Goal: Answer question/provide support

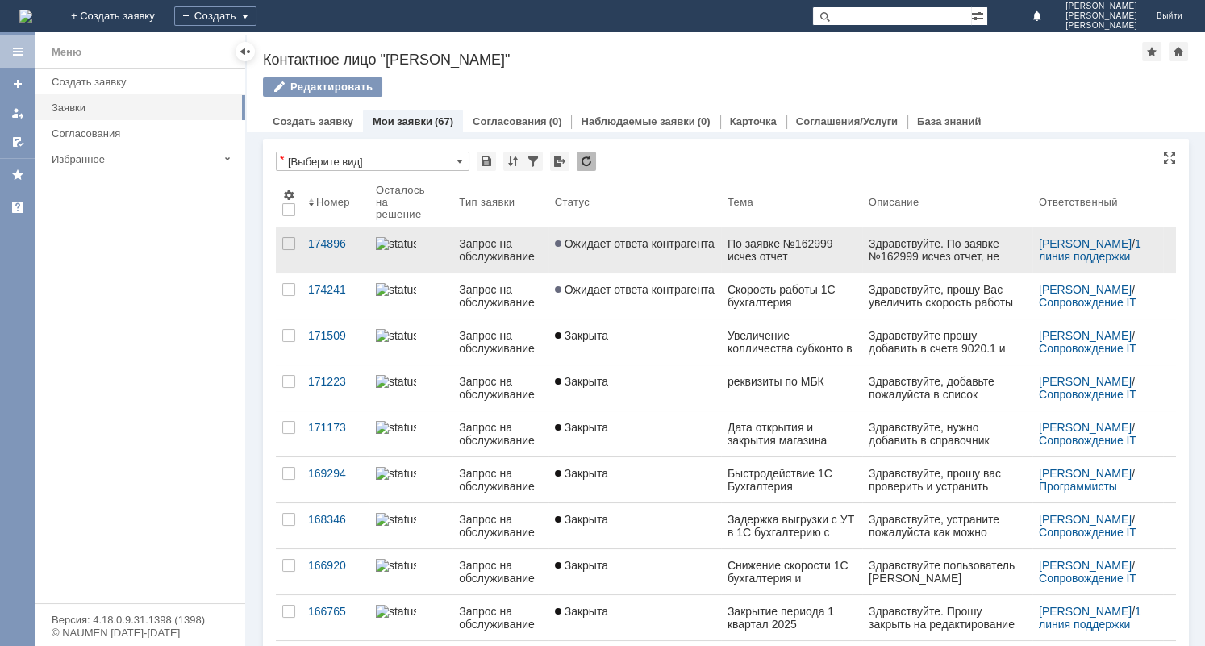
click at [569, 243] on span "Ожидает ответа контрагента" at bounding box center [635, 243] width 160 height 13
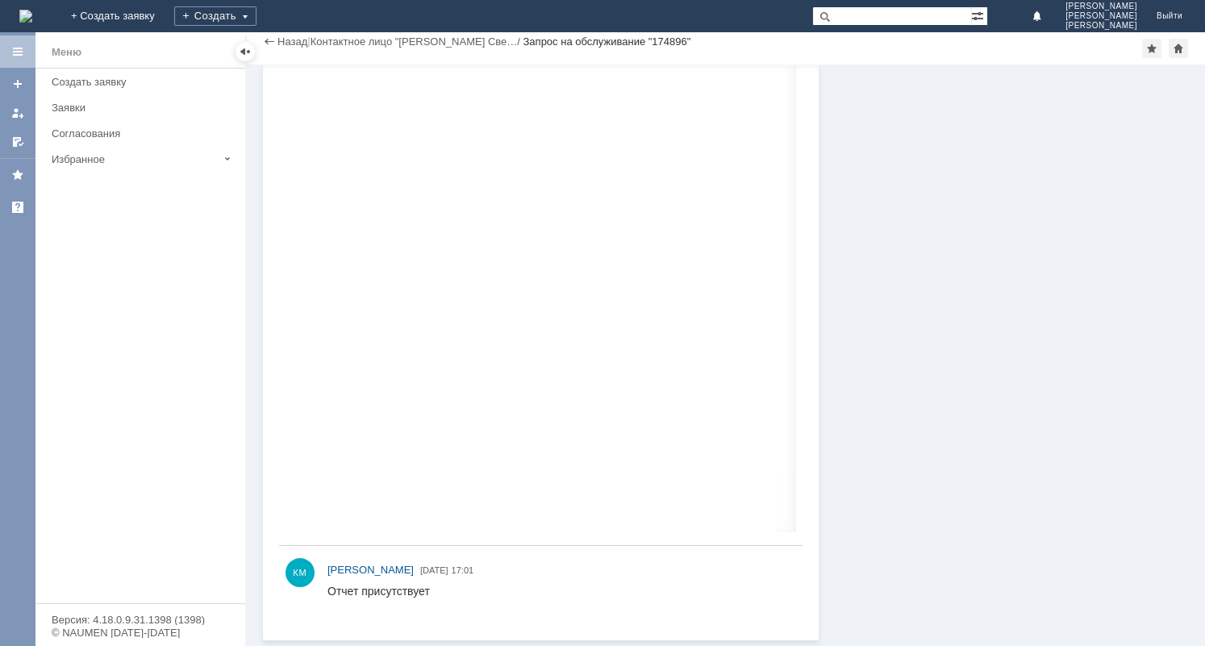
click at [1156, 274] on div "Информация Статус Статус: Ожидает ответа контрагента Решить до: [DATE] 17:10 Ин…" at bounding box center [1004, 176] width 370 height 928
click at [1110, 153] on div "Информация Статус Статус: Ожидает ответа контрагента Решить до: [DATE] 17:10 Ин…" at bounding box center [1004, 176] width 370 height 928
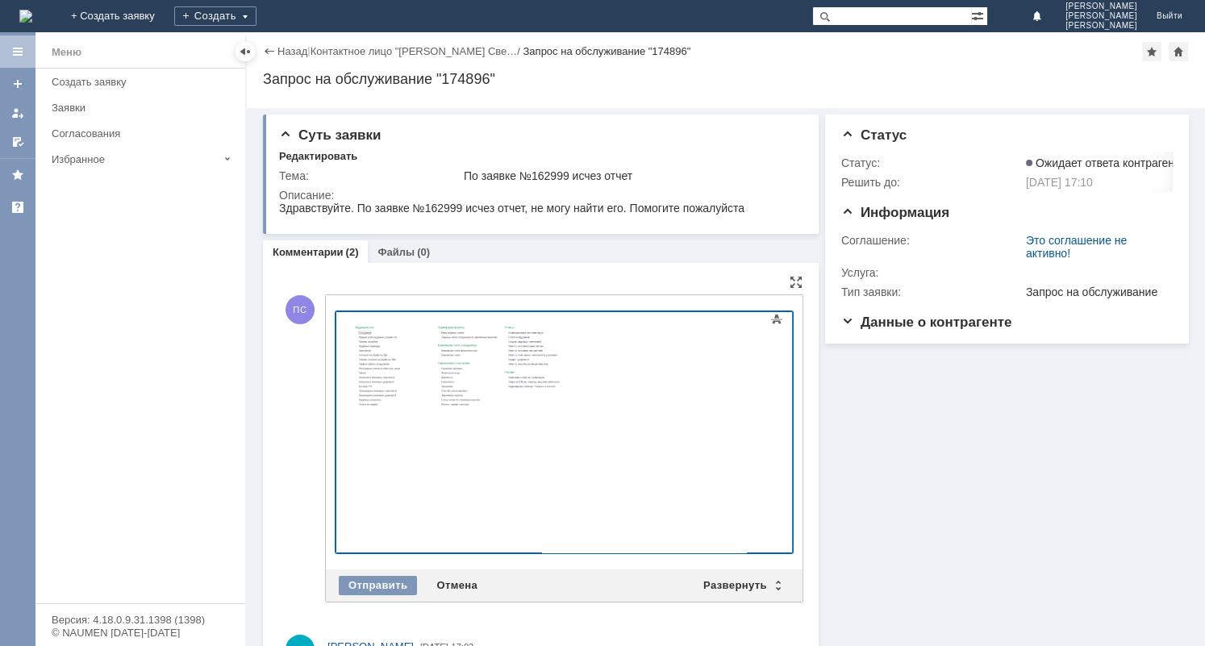
click at [475, 553] on div at bounding box center [563, 558] width 457 height 11
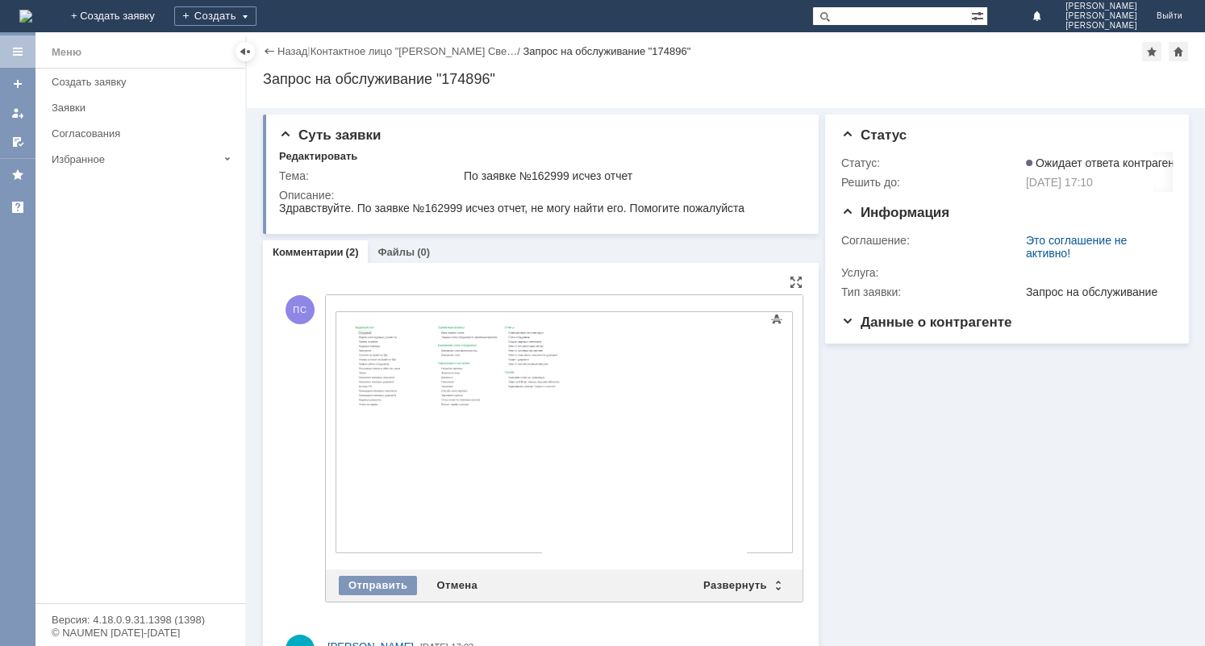
click at [787, 490] on div "Внимание! Основные параметры Текст Жирный Курсив Подчеркнутый Зачеркнутый Нижни…" at bounding box center [564, 432] width 477 height 274
click at [461, 416] on body at bounding box center [467, 364] width 242 height 104
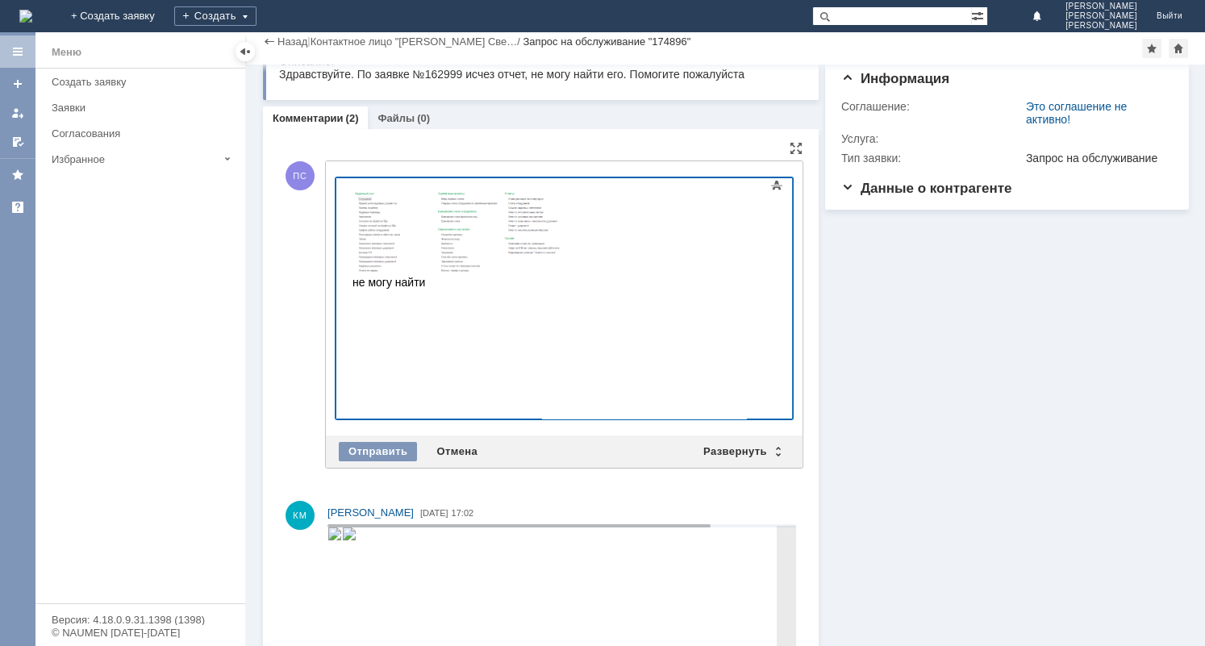
scroll to position [57, 0]
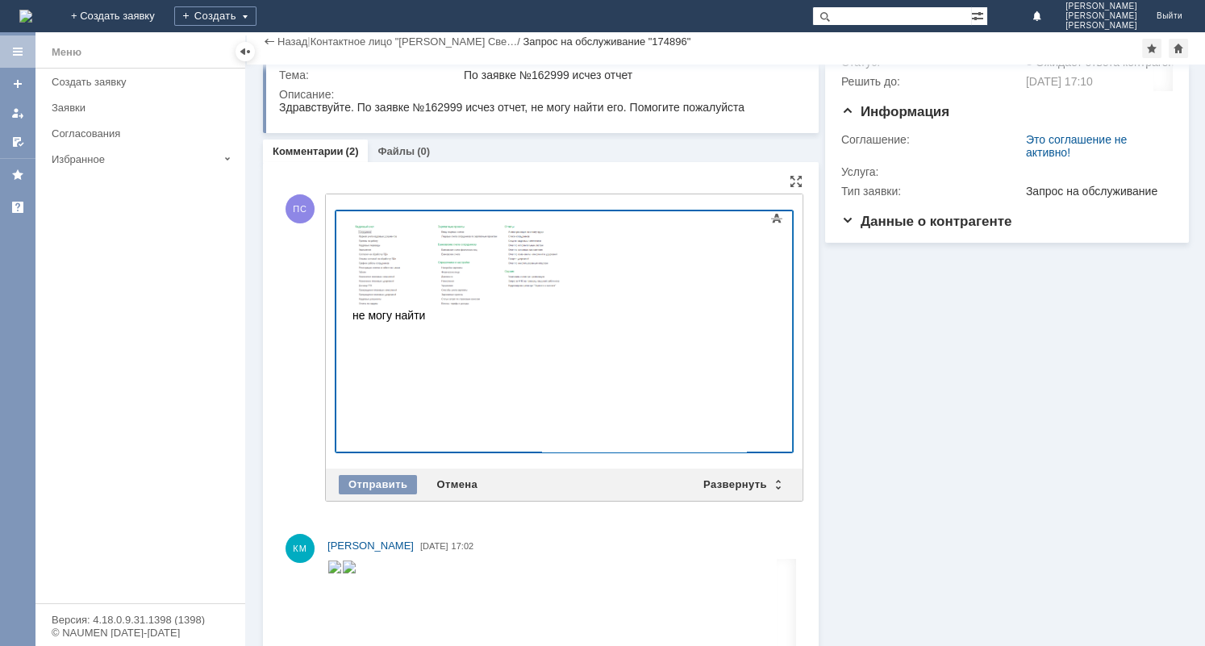
click at [523, 306] on img at bounding box center [467, 262] width 231 height 89
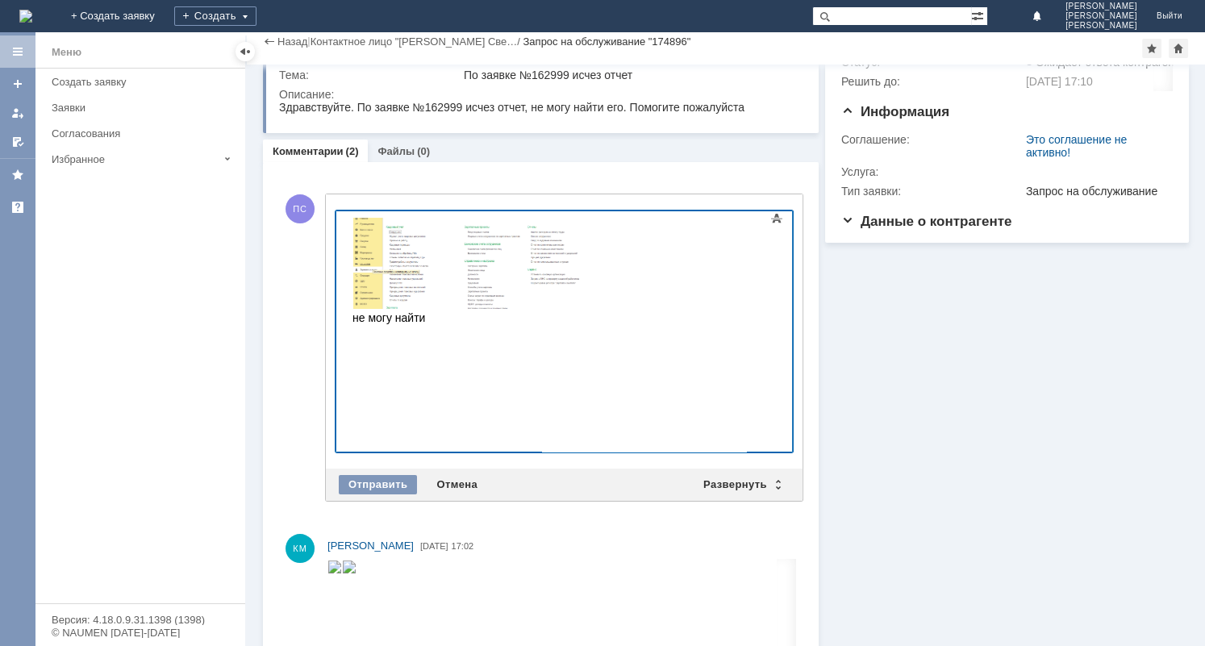
click at [431, 324] on div "не могу найти" at bounding box center [466, 317] width 229 height 13
click at [388, 475] on div "Отправить" at bounding box center [378, 484] width 78 height 19
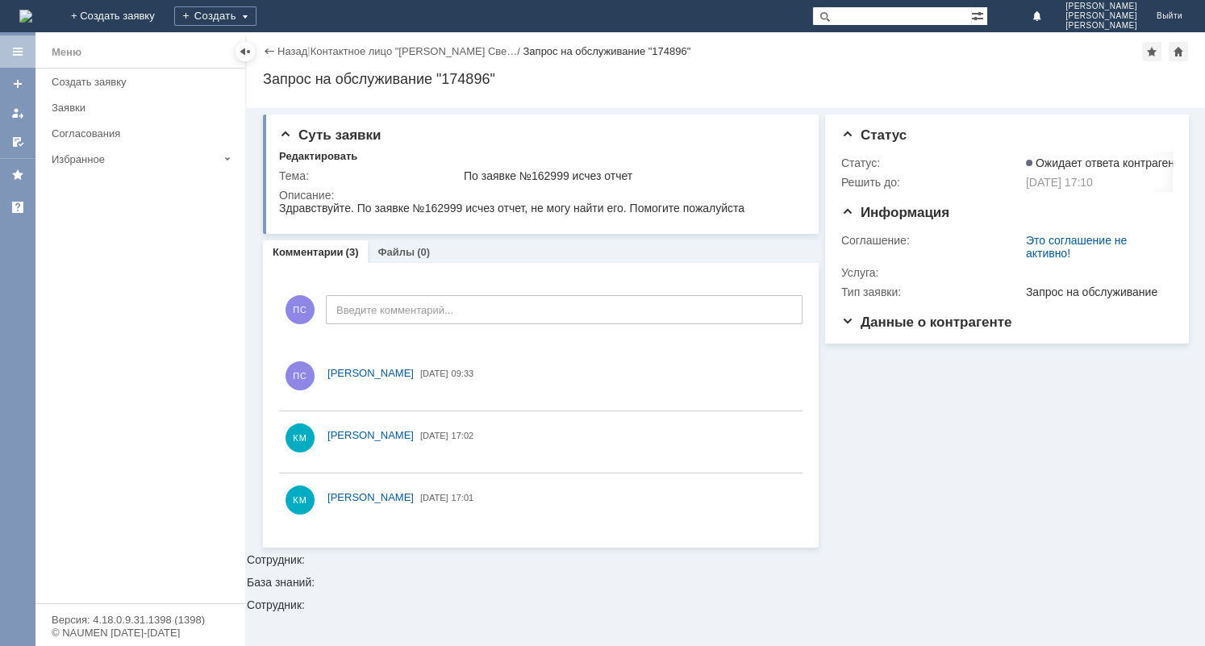
scroll to position [0, 0]
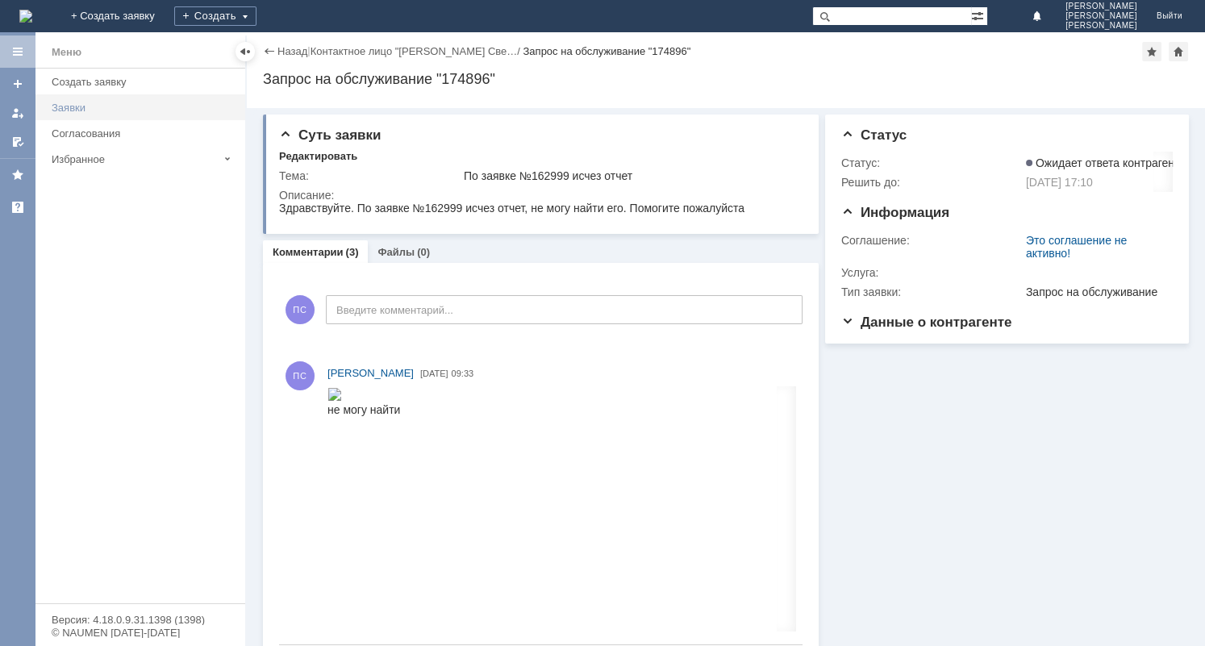
click at [54, 103] on div "Заявки" at bounding box center [144, 108] width 184 height 12
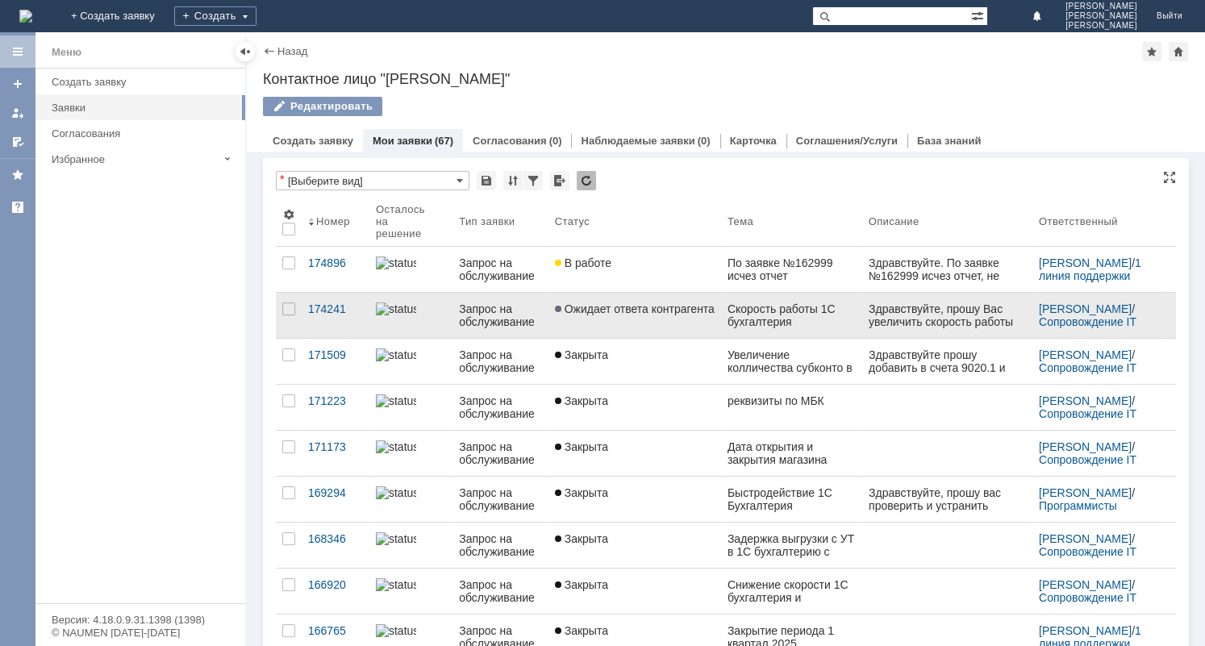
click at [577, 317] on link "Ожидает ответа контрагента" at bounding box center [634, 315] width 173 height 45
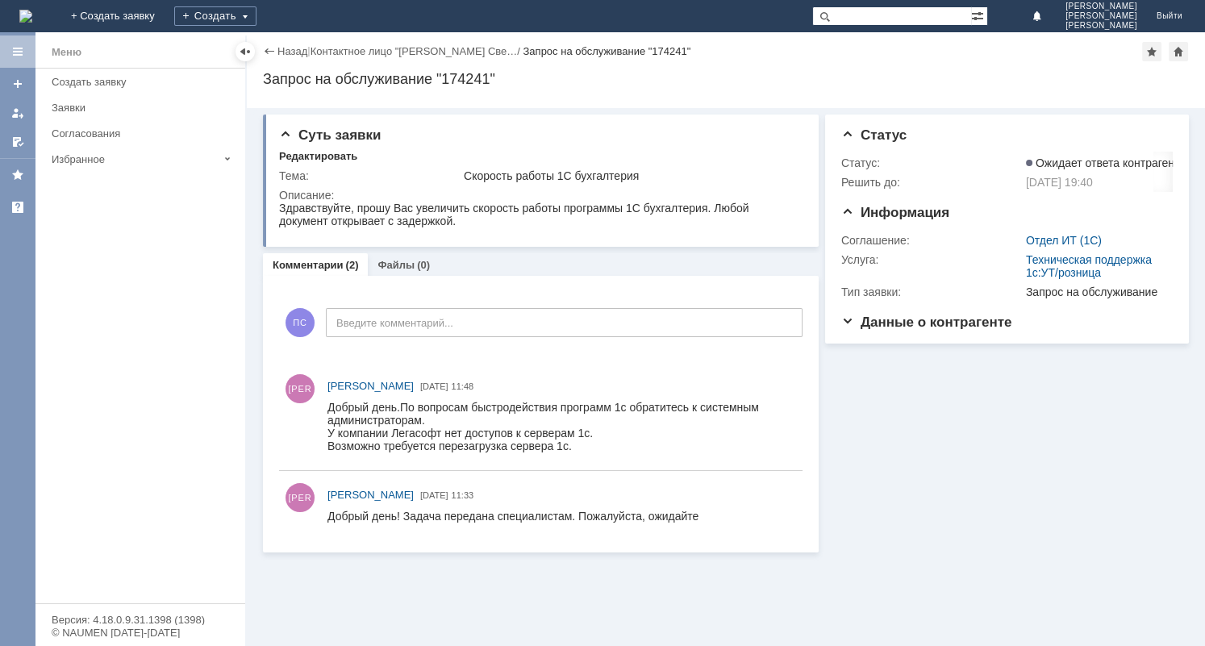
click at [58, 103] on div "Заявки" at bounding box center [144, 108] width 184 height 12
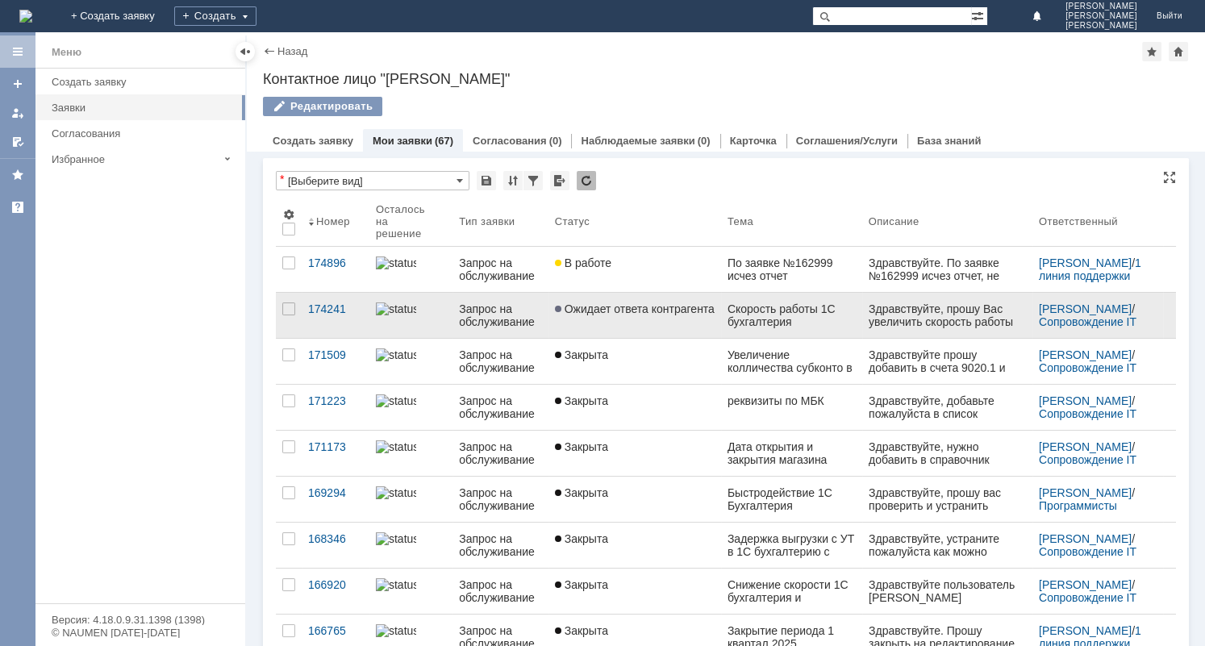
click at [662, 314] on span "Ожидает ответа контрагента" at bounding box center [635, 308] width 160 height 13
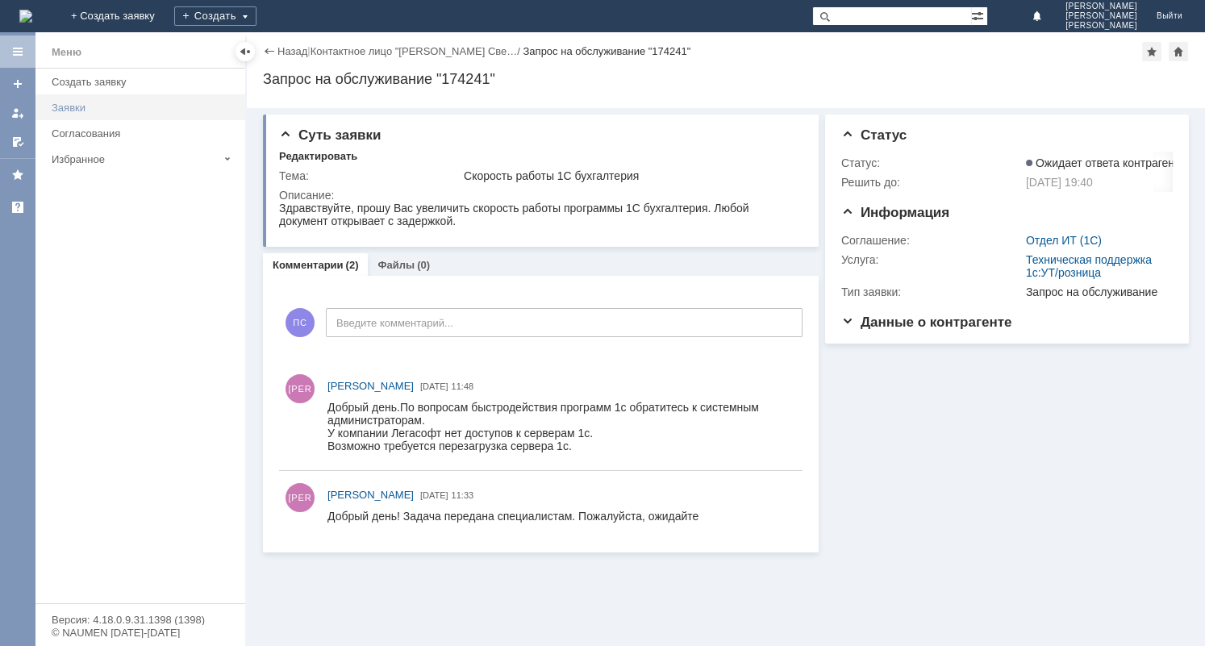
click at [75, 103] on div "Заявки" at bounding box center [144, 108] width 184 height 12
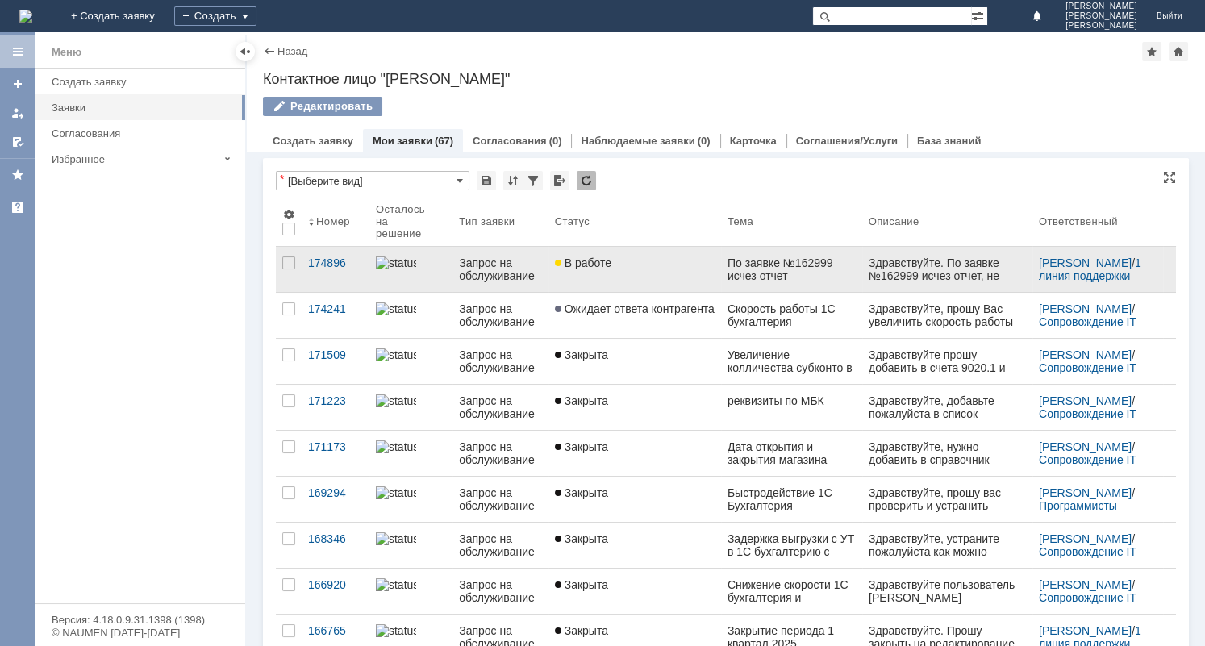
click at [492, 263] on div "Запрос на обслуживание" at bounding box center [500, 269] width 82 height 26
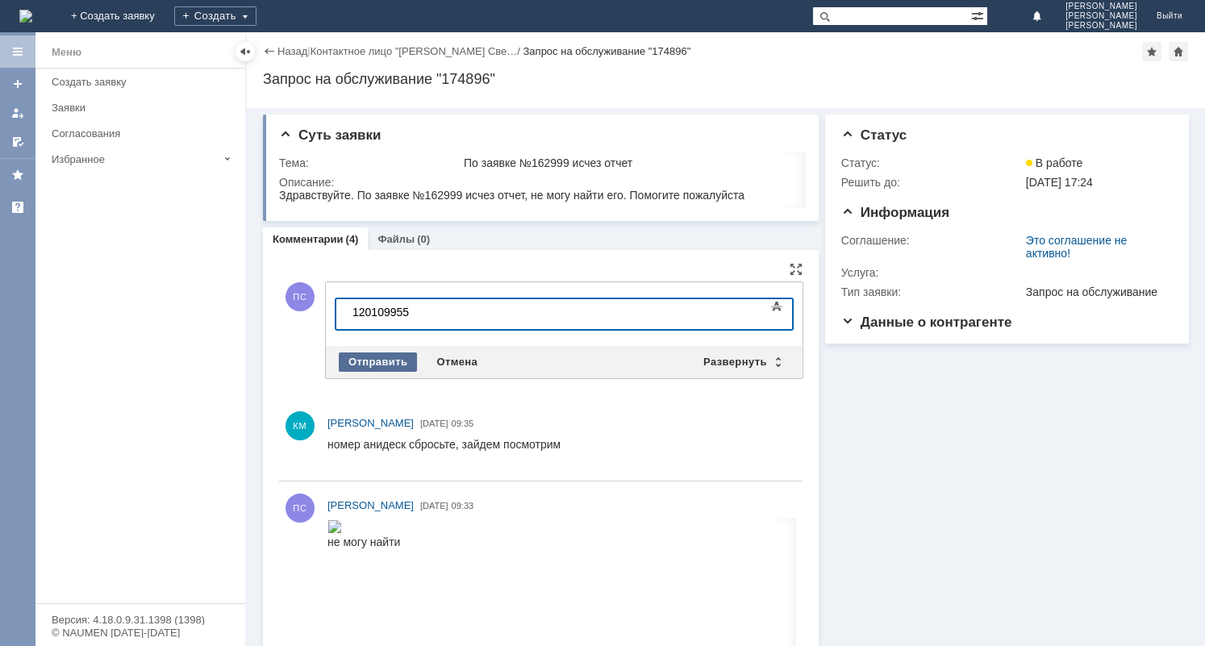
click at [382, 358] on div "Отправить" at bounding box center [378, 361] width 78 height 19
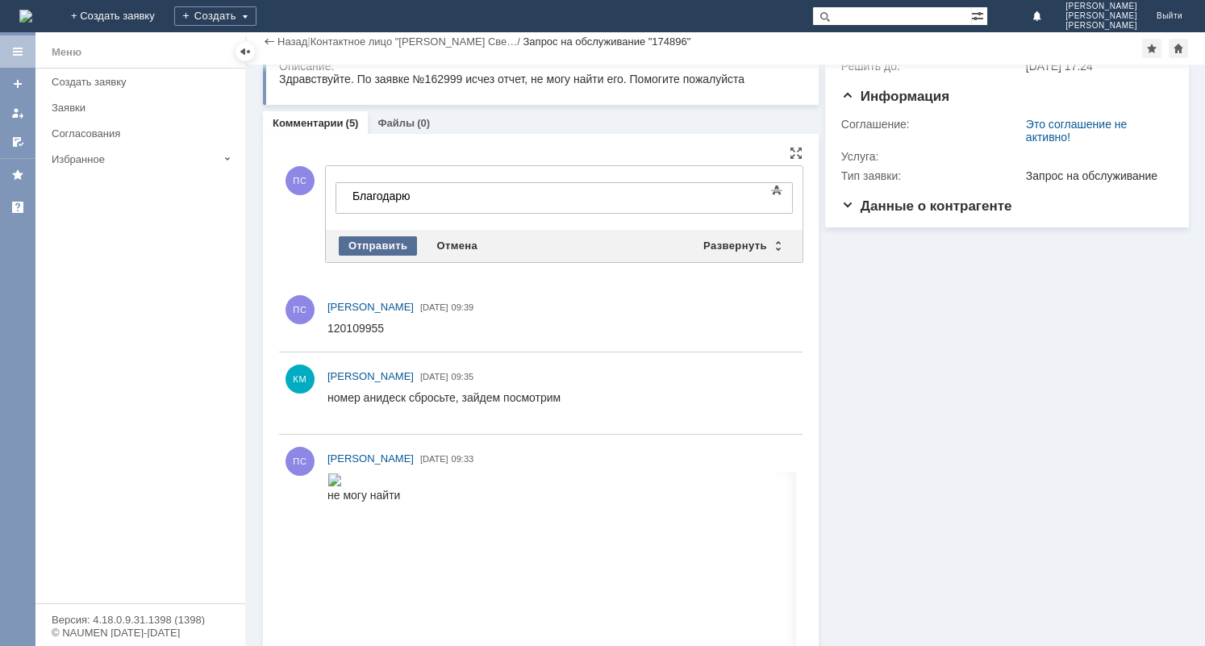
click at [380, 246] on div "Отправить" at bounding box center [378, 245] width 78 height 19
